Goal: Find specific page/section: Find specific page/section

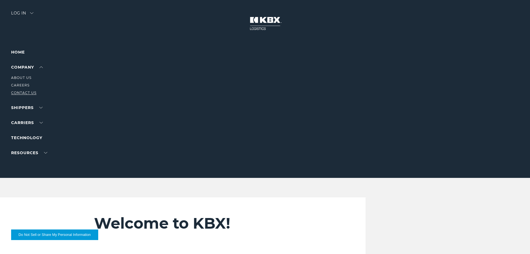
click at [22, 91] on link "Contact Us" at bounding box center [23, 92] width 25 height 4
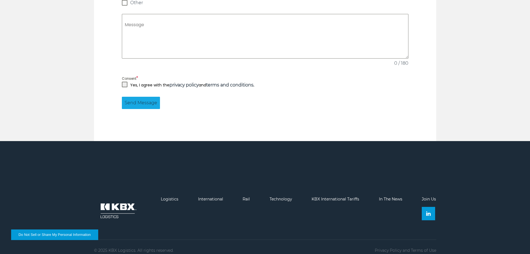
scroll to position [531, 0]
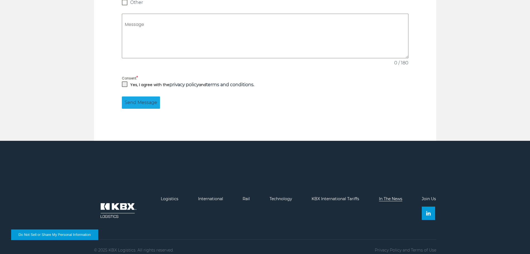
click at [391, 196] on link "In The News" at bounding box center [390, 198] width 23 height 5
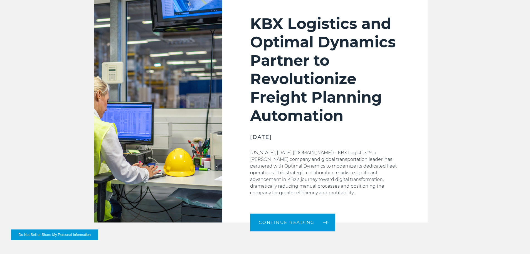
scroll to position [223, 0]
